Goal: Information Seeking & Learning: Learn about a topic

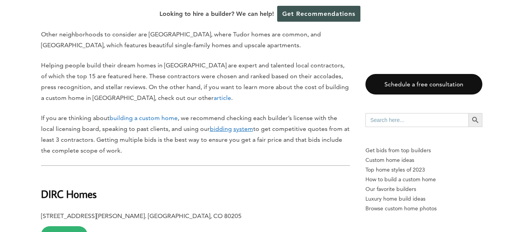
scroll to position [506, 0]
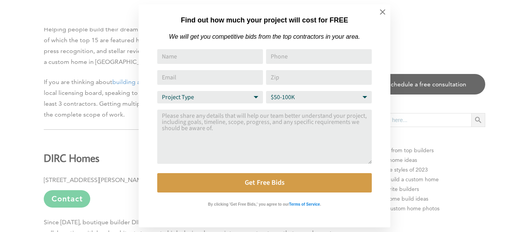
drag, startPoint x: 526, startPoint y: 9, endPoint x: 526, endPoint y: 24, distance: 14.7
click at [385, 10] on icon at bounding box center [382, 12] width 9 height 9
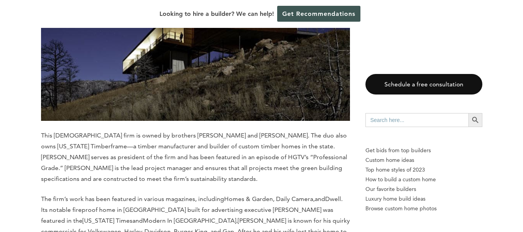
scroll to position [4976, 0]
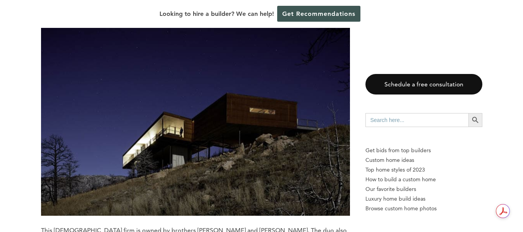
click at [265, 105] on img at bounding box center [195, 113] width 309 height 206
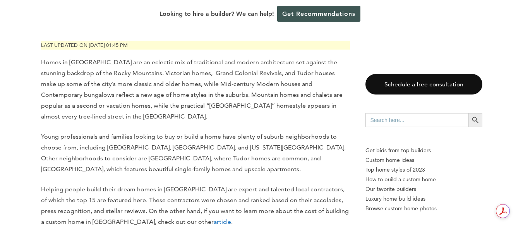
scroll to position [0, 0]
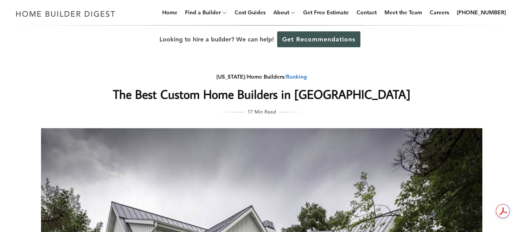
click at [297, 76] on link "Ranking" at bounding box center [296, 76] width 21 height 7
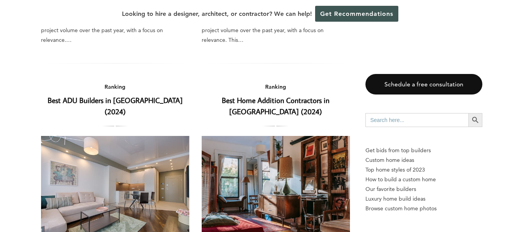
scroll to position [765, 0]
